Goal: Task Accomplishment & Management: Use online tool/utility

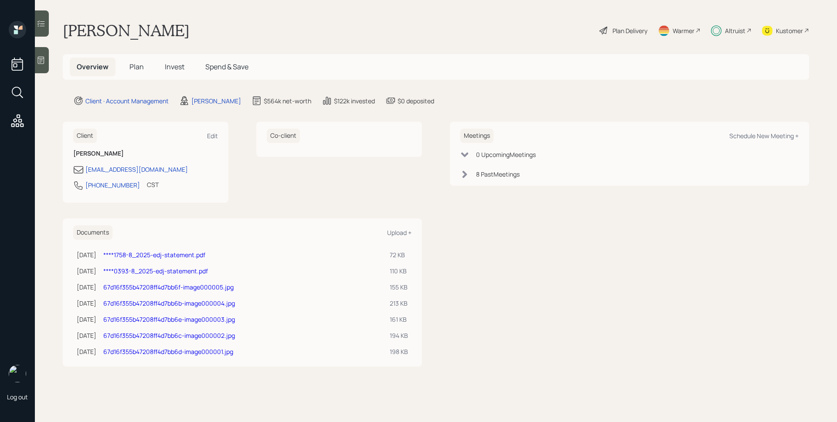
click at [730, 33] on div "Altruist" at bounding box center [735, 30] width 20 height 9
click at [177, 63] on span "Invest" at bounding box center [175, 67] width 20 height 10
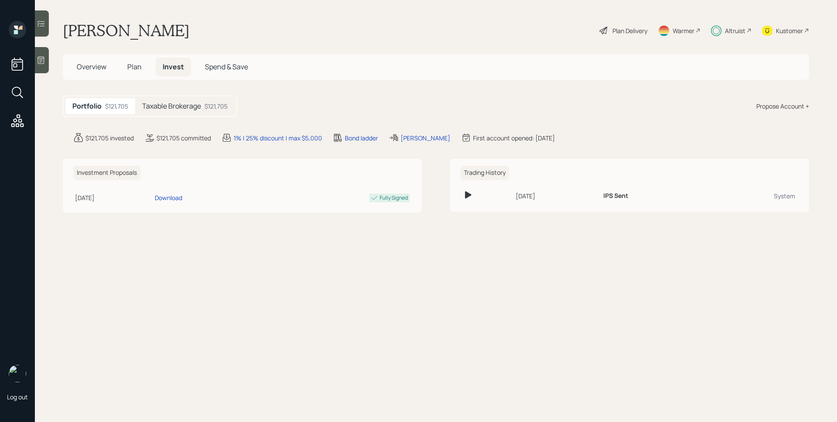
click at [181, 108] on h5 "Taxable Brokerage" at bounding box center [171, 106] width 59 height 8
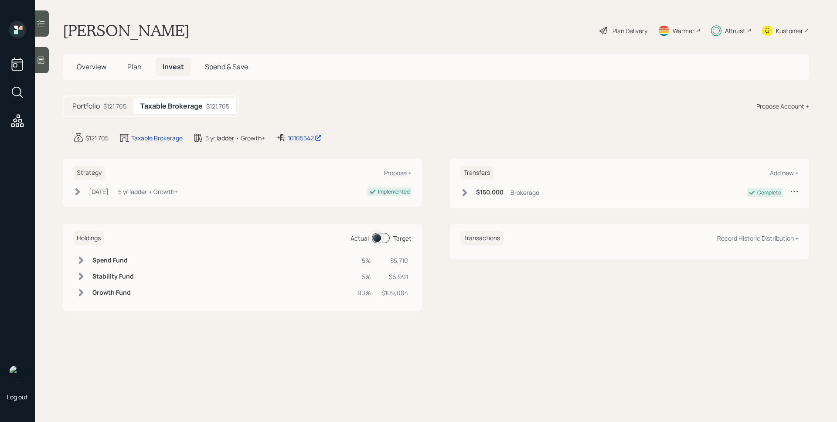
click at [95, 108] on h5 "Portfolio" at bounding box center [85, 106] width 27 height 8
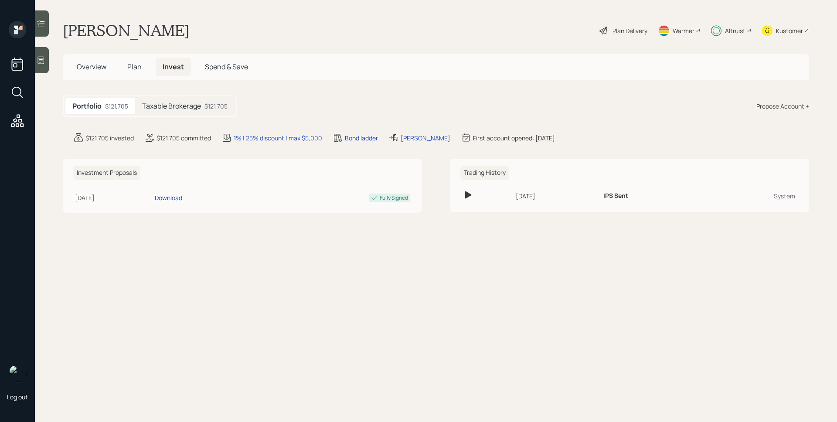
click at [617, 34] on div "Plan Delivery" at bounding box center [629, 30] width 35 height 9
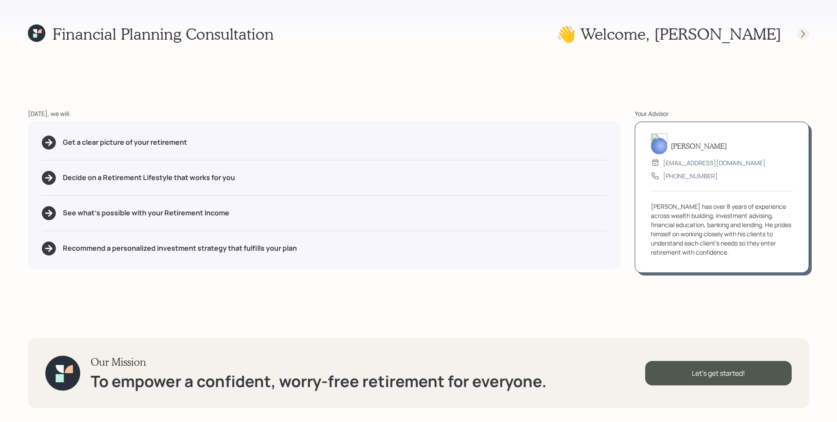
click at [802, 37] on icon at bounding box center [802, 34] width 9 height 9
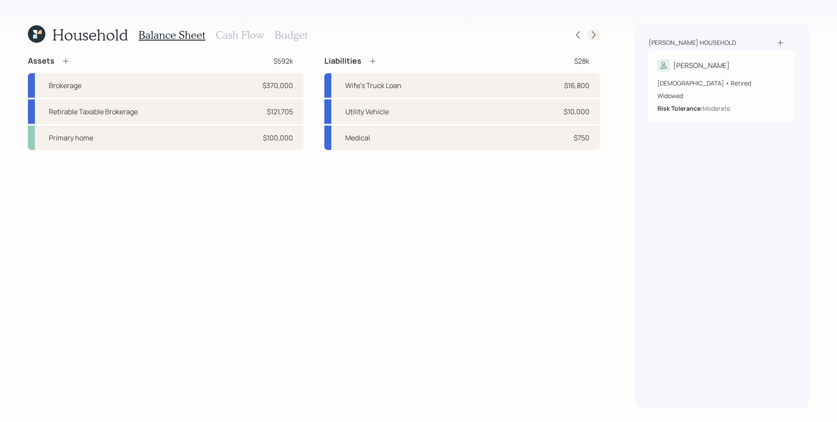
click at [595, 34] on icon at bounding box center [593, 35] width 9 height 9
